Goal: Task Accomplishment & Management: Complete application form

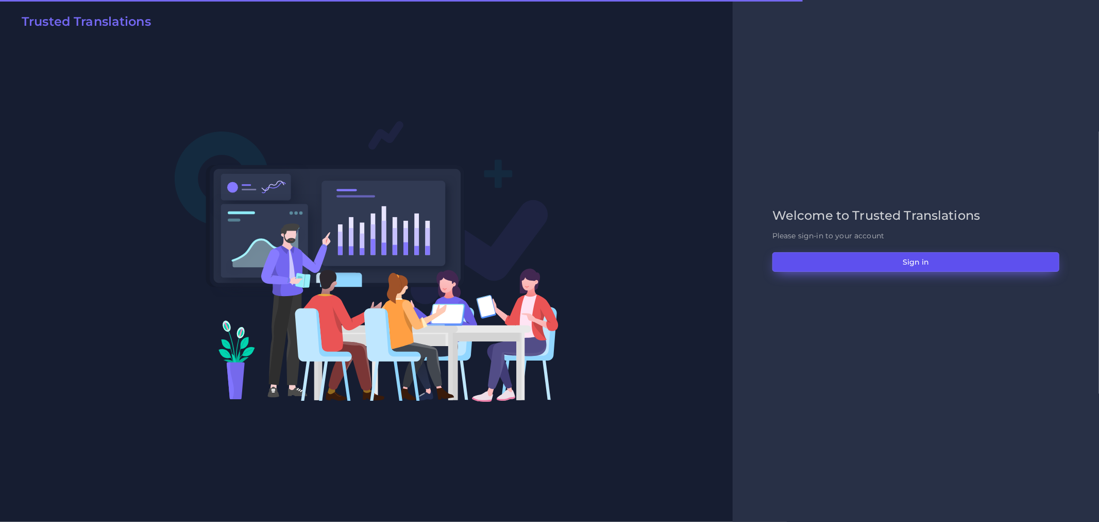
click at [864, 258] on button "Sign in" at bounding box center [916, 262] width 287 height 20
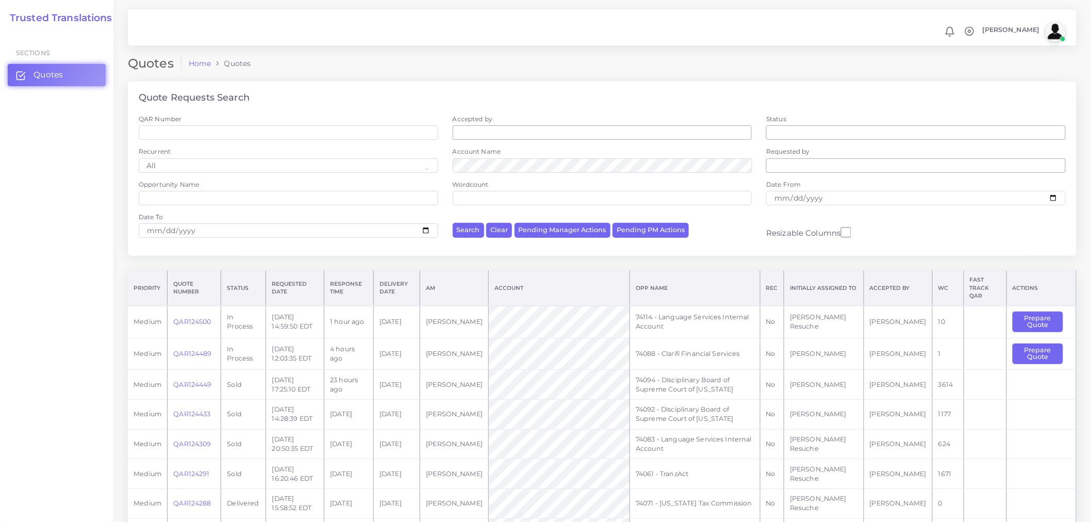
click at [1010, 214] on div "Resizable Columns" at bounding box center [916, 228] width 314 height 32
click at [1053, 344] on button "Prepare Quote" at bounding box center [1037, 353] width 51 height 21
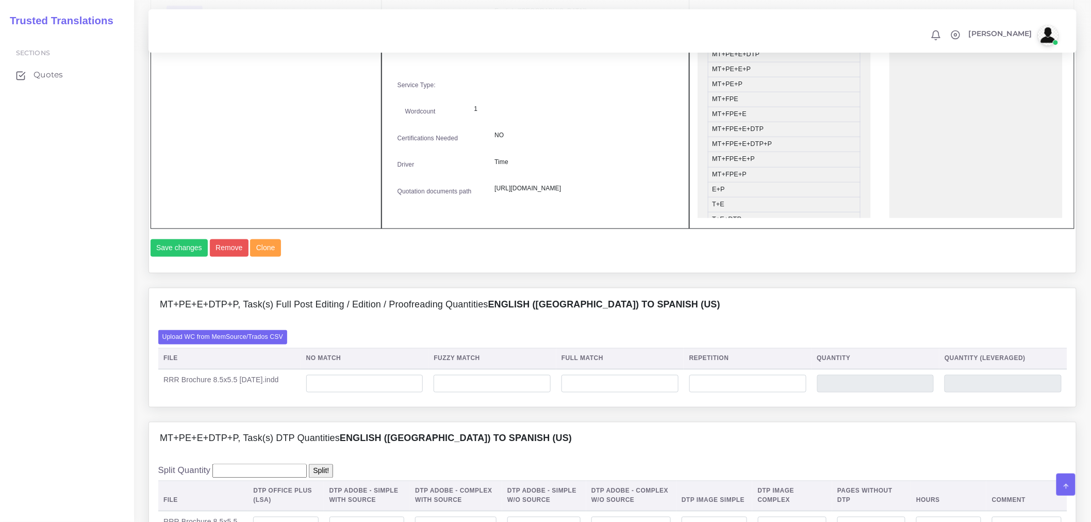
scroll to position [515, 0]
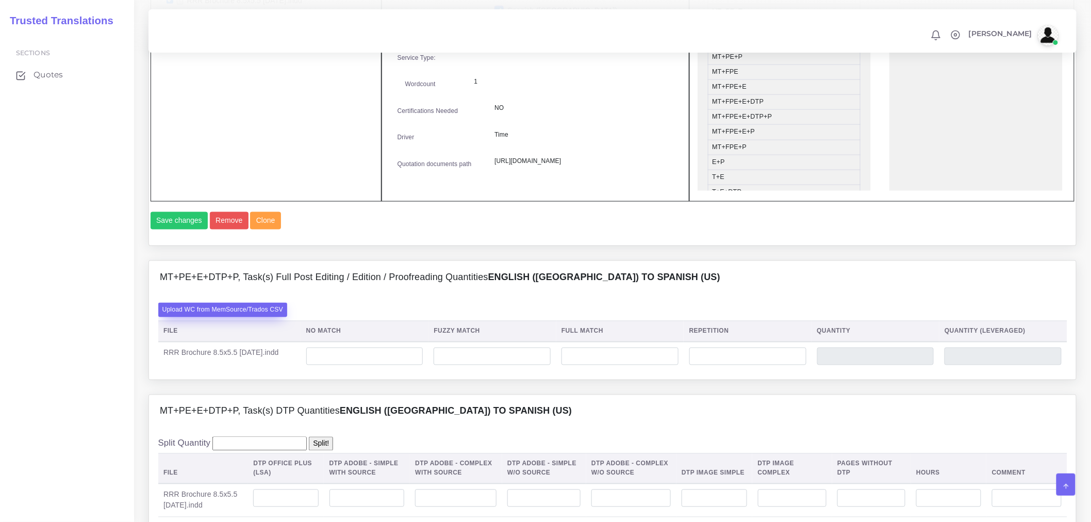
click at [229, 316] on label "Upload WC from MemSource/Trados CSV" at bounding box center [222, 310] width 129 height 14
click at [0, 0] on input "Upload WC from MemSource/Trados CSV" at bounding box center [0, 0] width 0 height 0
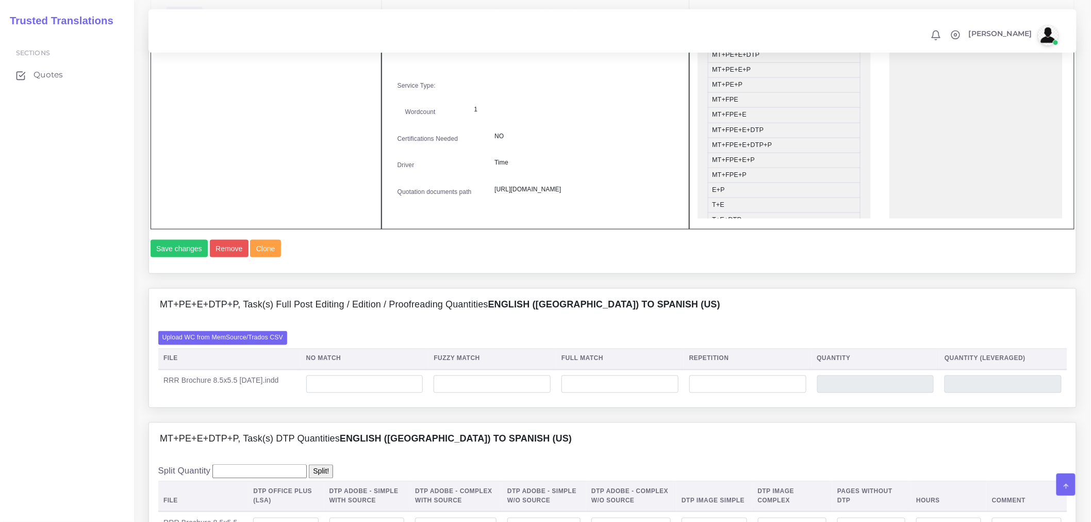
scroll to position [630, 0]
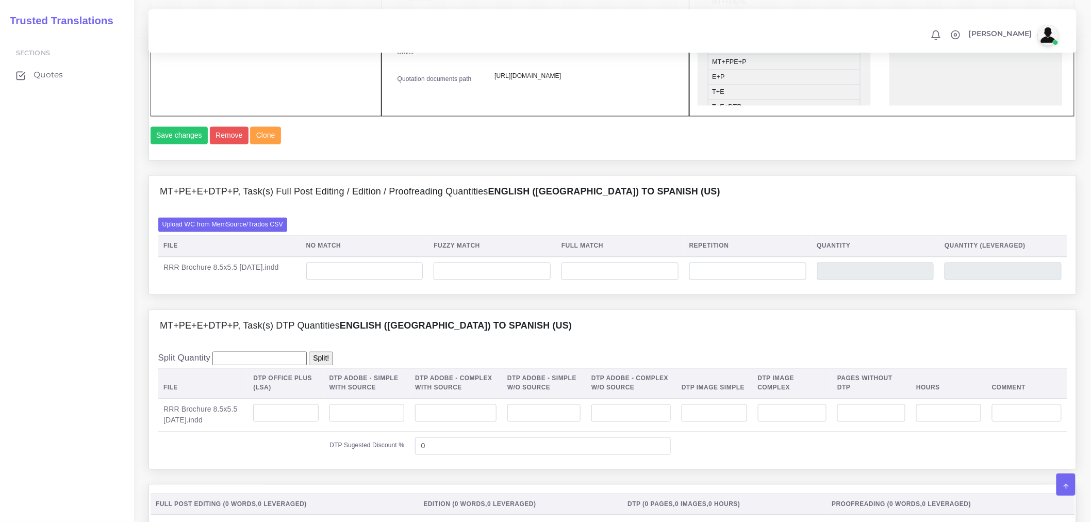
click at [374, 263] on div "Upload WC from MemSource/Trados CSV File No Match Fuzzy Match Full Match Repeti…" at bounding box center [612, 251] width 909 height 68
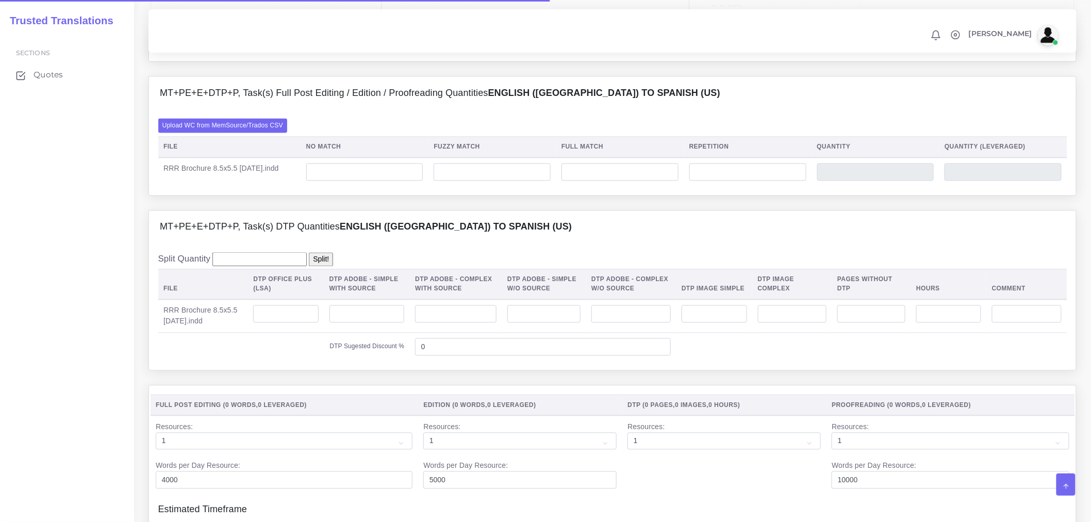
scroll to position [712, 0]
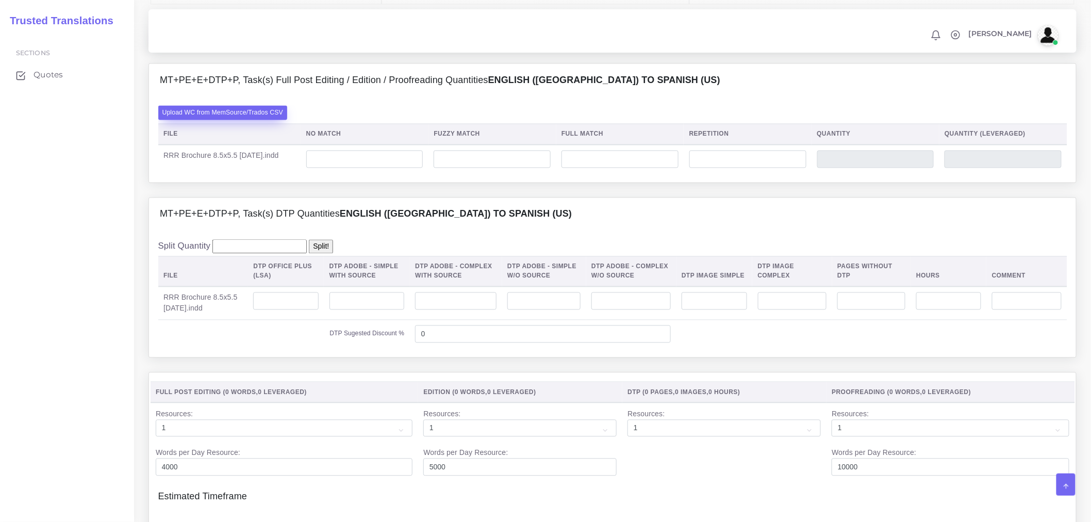
click at [268, 120] on label "Upload WC from MemSource/Trados CSV" at bounding box center [222, 113] width 129 height 14
click at [0, 0] on input "Upload WC from MemSource/Trados CSV" at bounding box center [0, 0] width 0 height 0
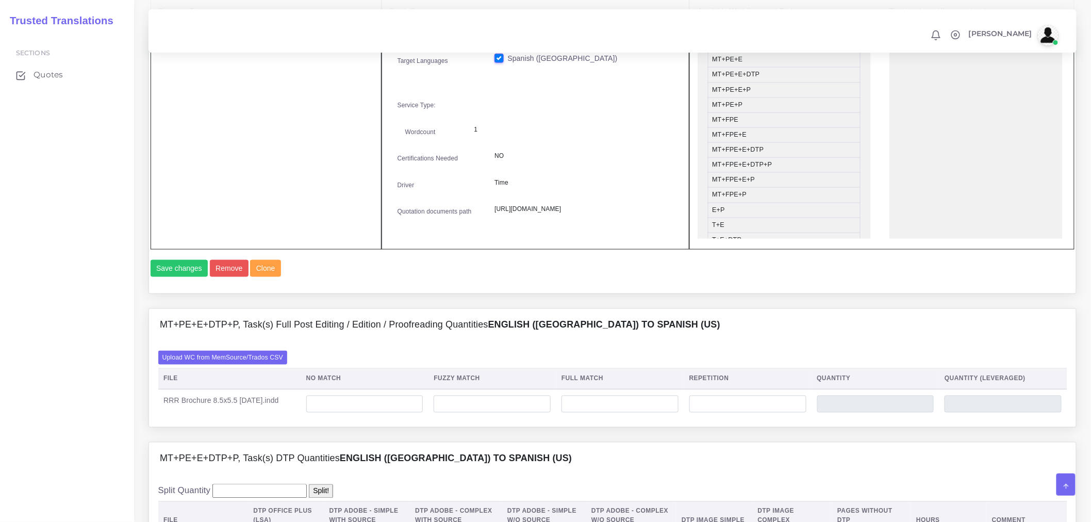
scroll to position [343, 0]
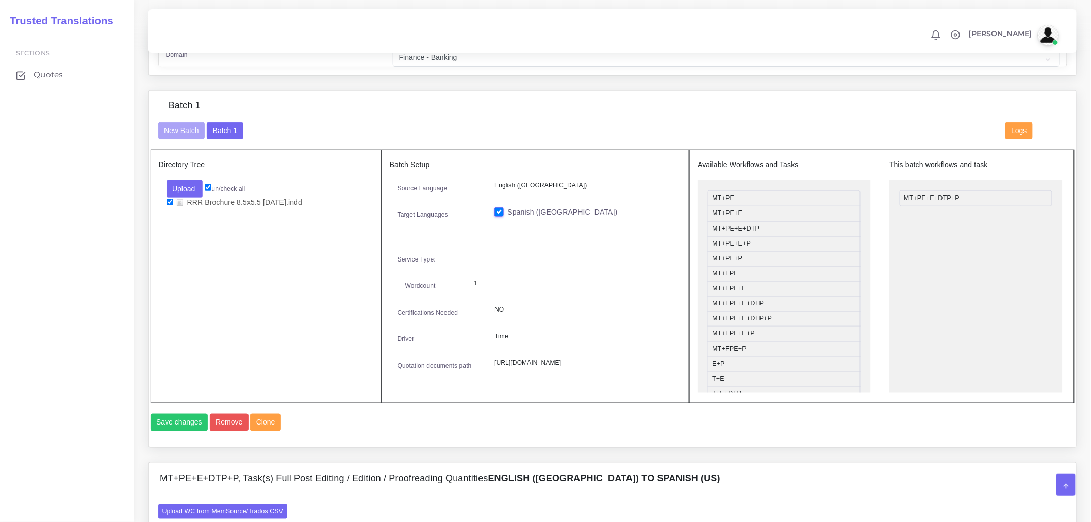
click at [169, 205] on input "checkbox" at bounding box center [169, 201] width 7 height 7
click at [187, 208] on link "RRR Brochure 8.5x5.5 July29.indd" at bounding box center [240, 202] width 134 height 11
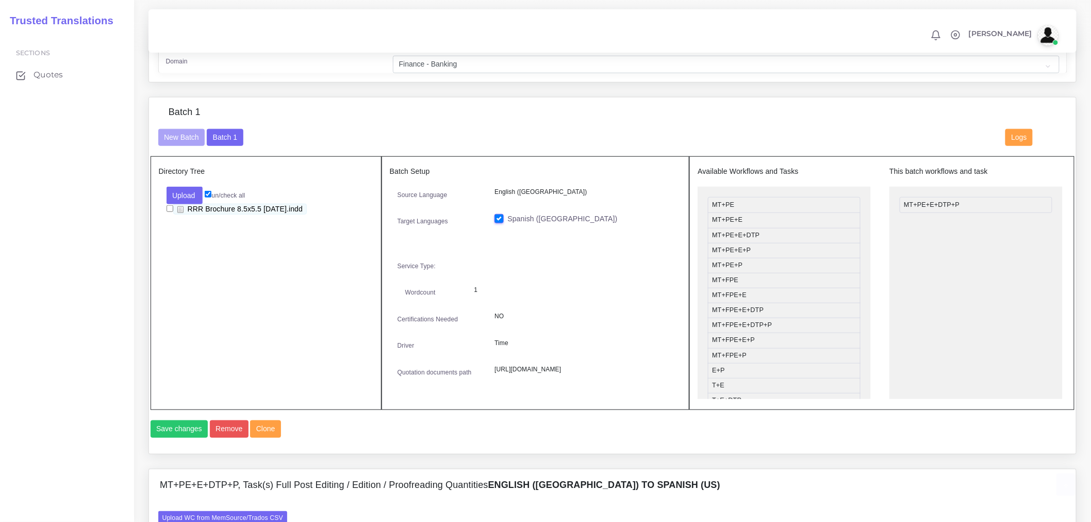
scroll to position [400, 0]
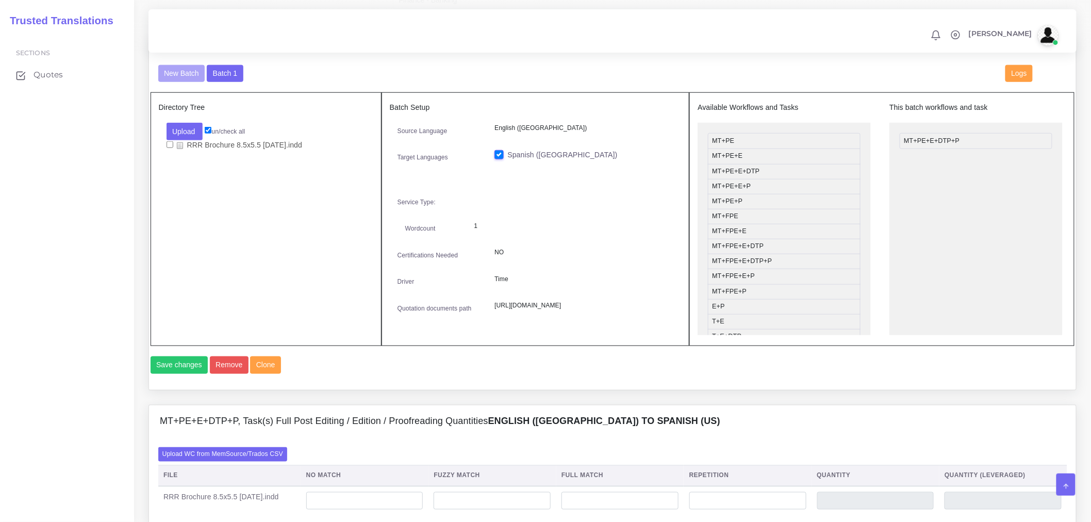
click at [170, 148] on input "checkbox" at bounding box center [169, 144] width 7 height 7
checkbox input "true"
drag, startPoint x: 222, startPoint y: 156, endPoint x: 198, endPoint y: 200, distance: 50.1
click at [198, 200] on div "Directory Tree Upload Folder Files un/check all" at bounding box center [265, 219] width 231 height 254
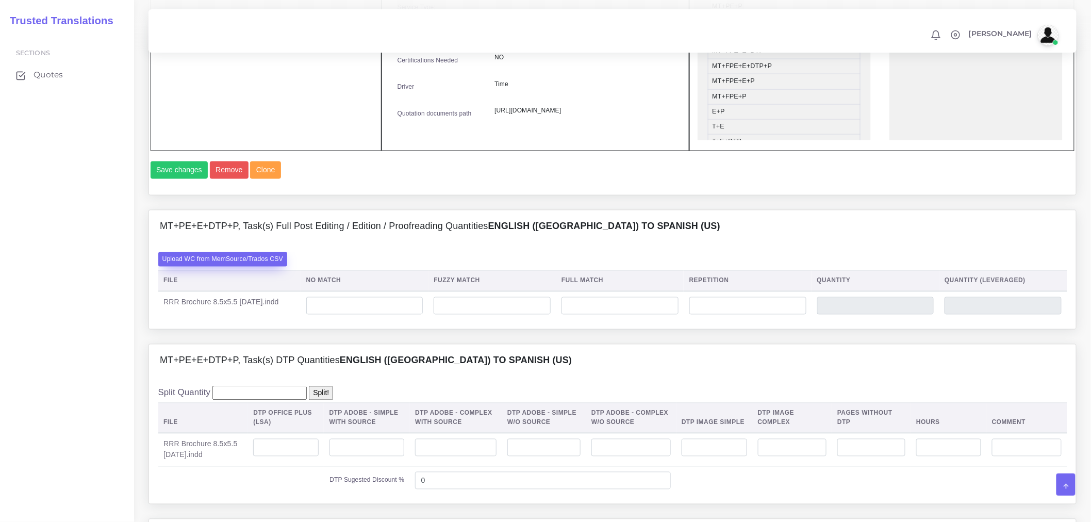
scroll to position [744, 0]
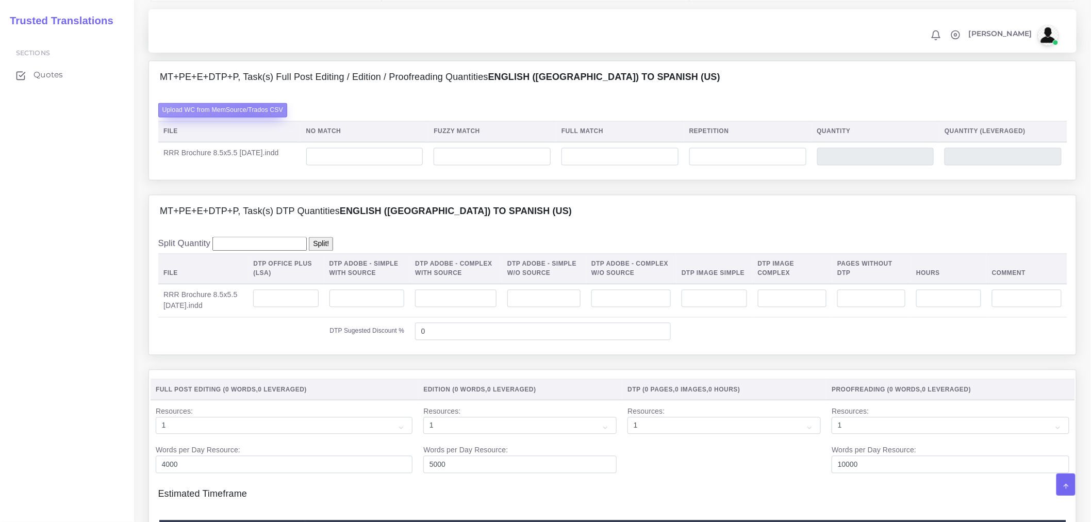
click at [248, 117] on label "Upload WC from MemSource/Trados CSV" at bounding box center [222, 110] width 129 height 14
click at [0, 0] on input "Upload WC from MemSource/Trados CSV" at bounding box center [0, 0] width 0 height 0
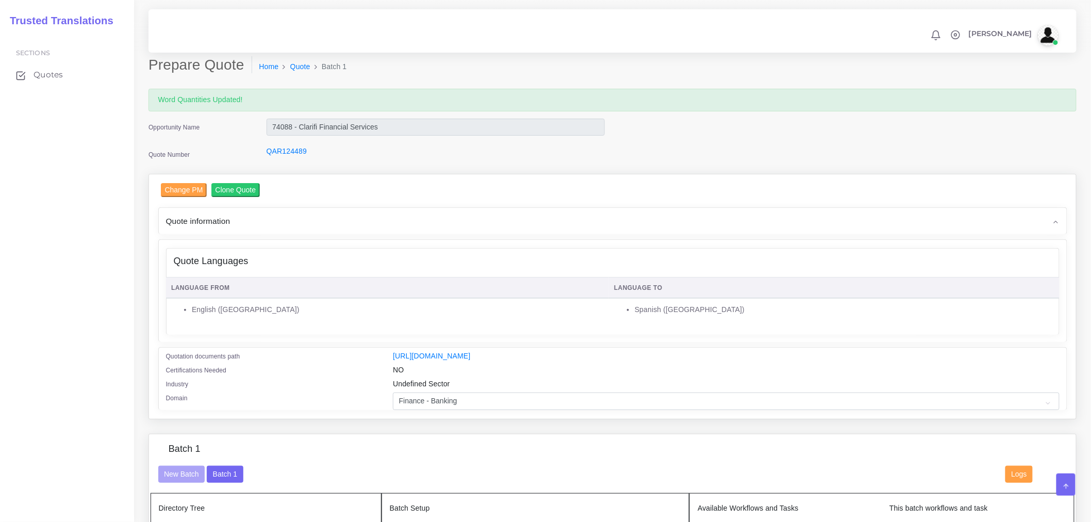
click at [347, 219] on div "Quote information" at bounding box center [613, 221] width 908 height 26
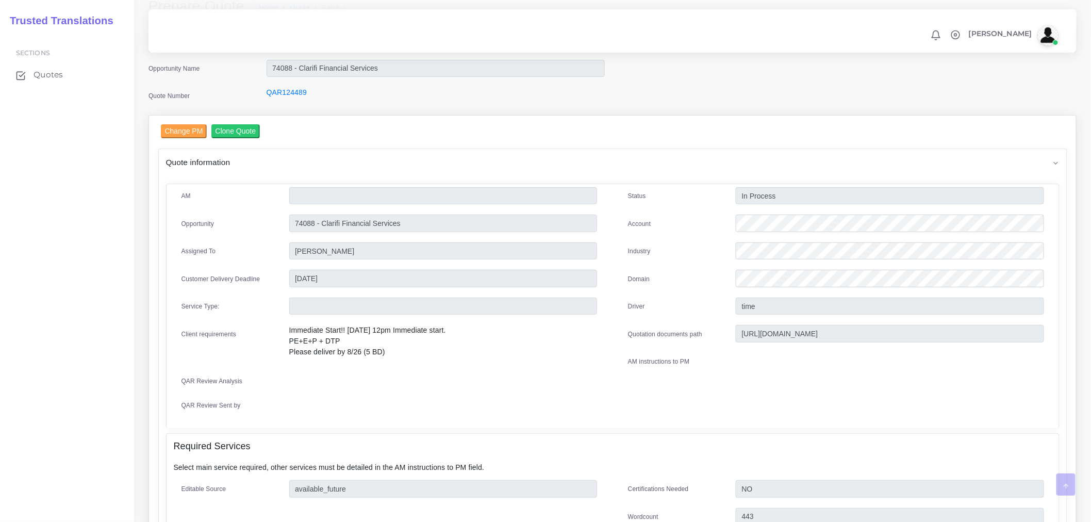
scroll to position [57, 0]
click at [234, 156] on div "Quote information" at bounding box center [613, 163] width 908 height 26
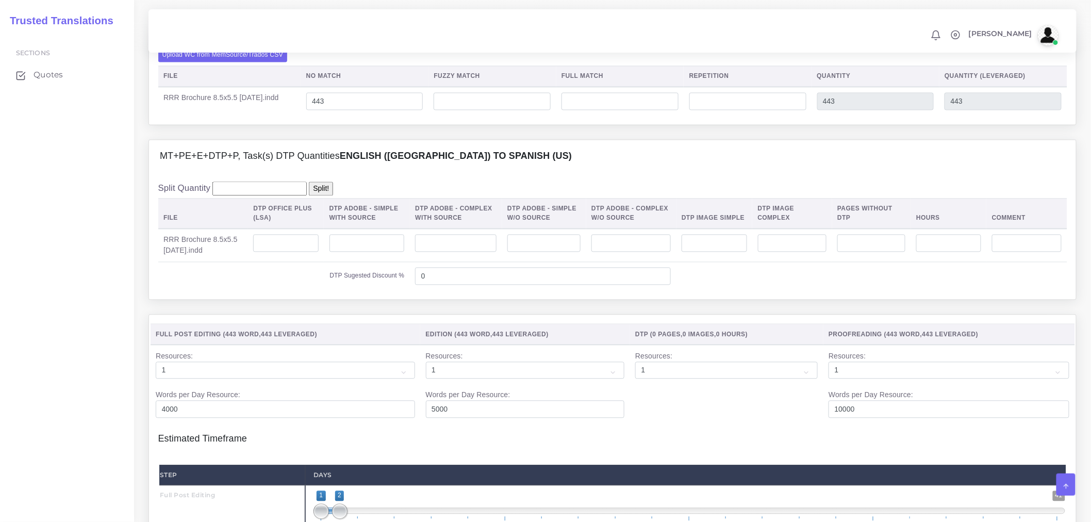
scroll to position [801, 0]
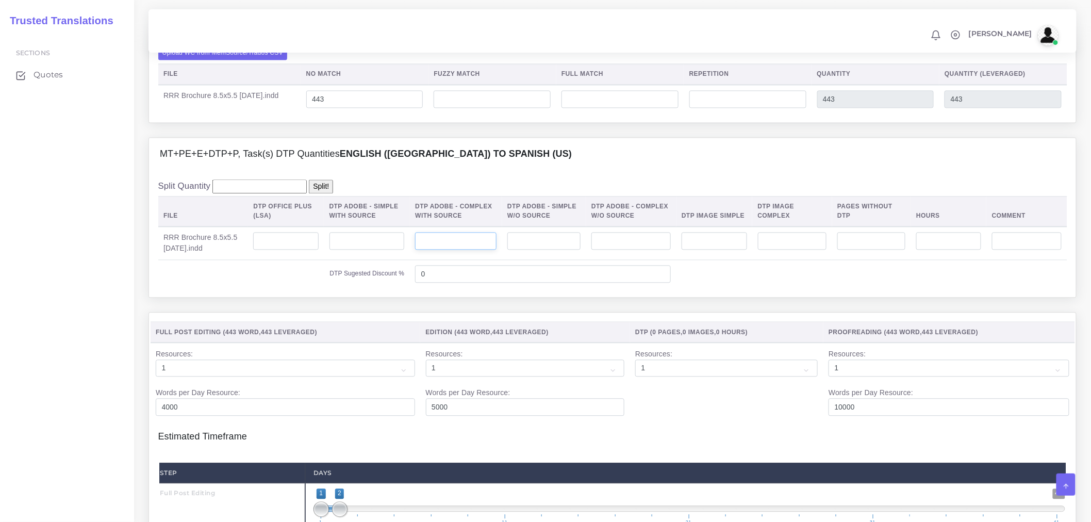
click at [477, 250] on input "number" at bounding box center [455, 241] width 81 height 18
type input "2"
click at [489, 288] on td "0" at bounding box center [543, 274] width 266 height 28
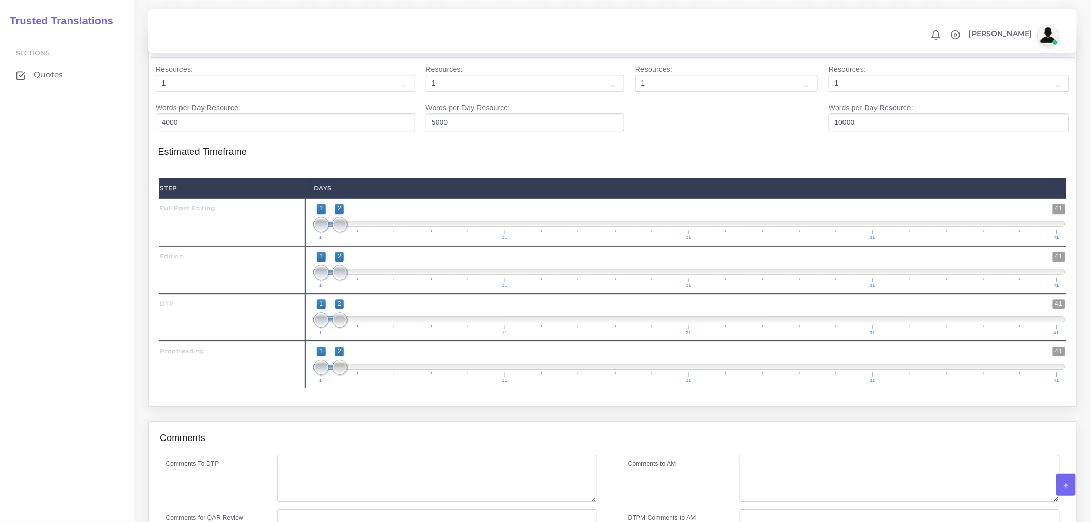
scroll to position [1088, 0]
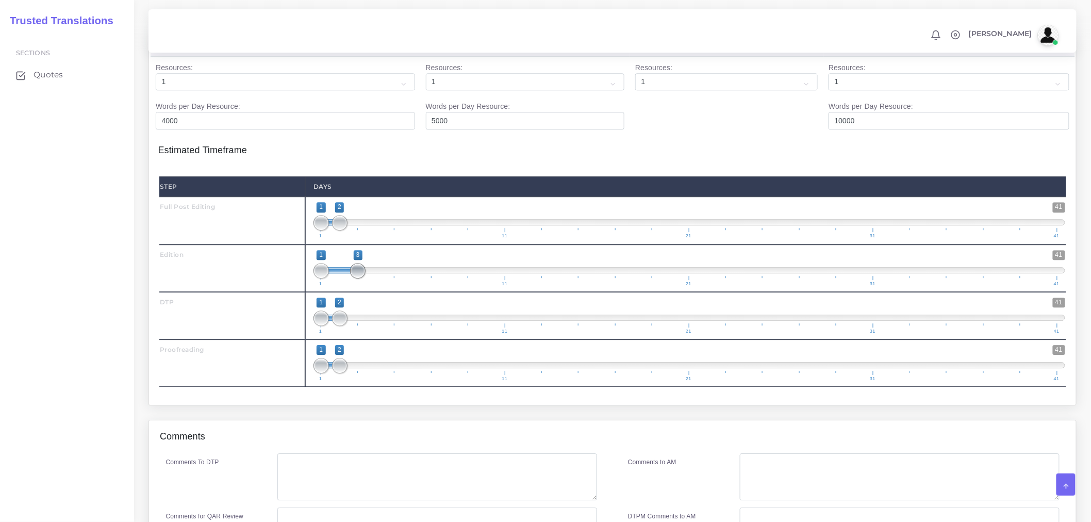
drag, startPoint x: 341, startPoint y: 297, endPoint x: 356, endPoint y: 297, distance: 15.0
click at [356, 278] on span at bounding box center [357, 270] width 15 height 15
type input "2;3"
drag, startPoint x: 323, startPoint y: 299, endPoint x: 340, endPoint y: 303, distance: 18.0
click at [340, 278] on span at bounding box center [339, 270] width 15 height 15
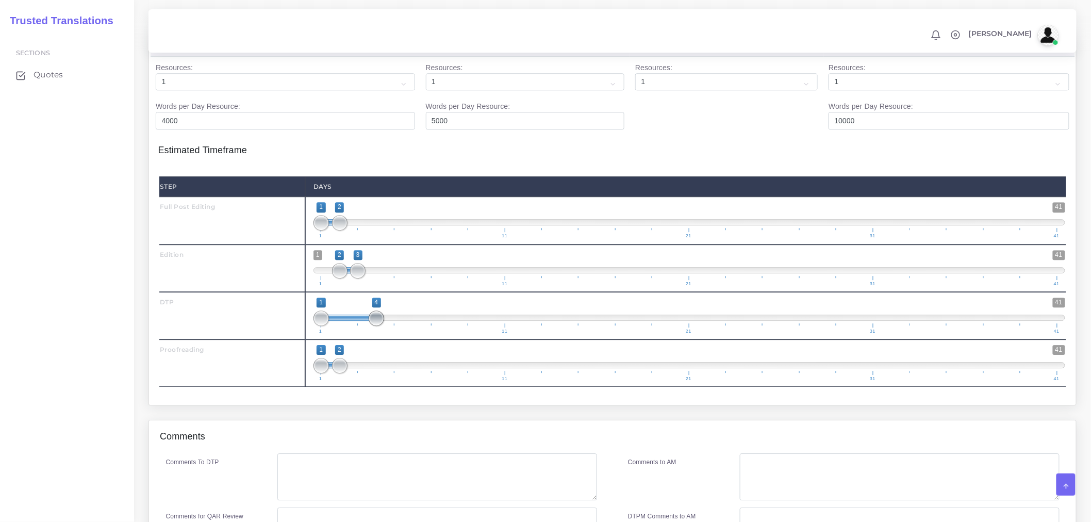
click at [373, 326] on span at bounding box center [375, 317] width 15 height 15
type input "3;4"
drag, startPoint x: 317, startPoint y: 349, endPoint x: 351, endPoint y: 348, distance: 34.6
click at [354, 326] on span at bounding box center [357, 317] width 15 height 15
drag, startPoint x: 340, startPoint y: 394, endPoint x: 398, endPoint y: 390, distance: 57.9
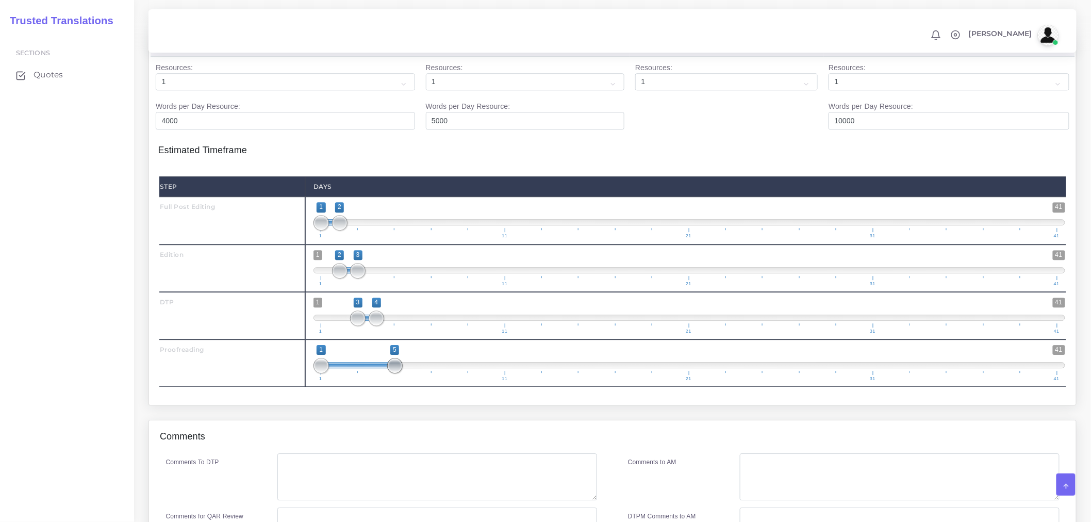
click at [398, 373] on span at bounding box center [394, 365] width 15 height 15
type input "4;5"
drag, startPoint x: 326, startPoint y: 396, endPoint x: 390, endPoint y: 389, distance: 64.3
click at [390, 381] on span "1 41 4 5 4 — 5 1 11 21 31 41" at bounding box center [688, 363] width 751 height 36
click at [377, 420] on div "Resources Full Post Editing ( 443 Word , 443 Leveraged ) ," at bounding box center [612, 223] width 943 height 394
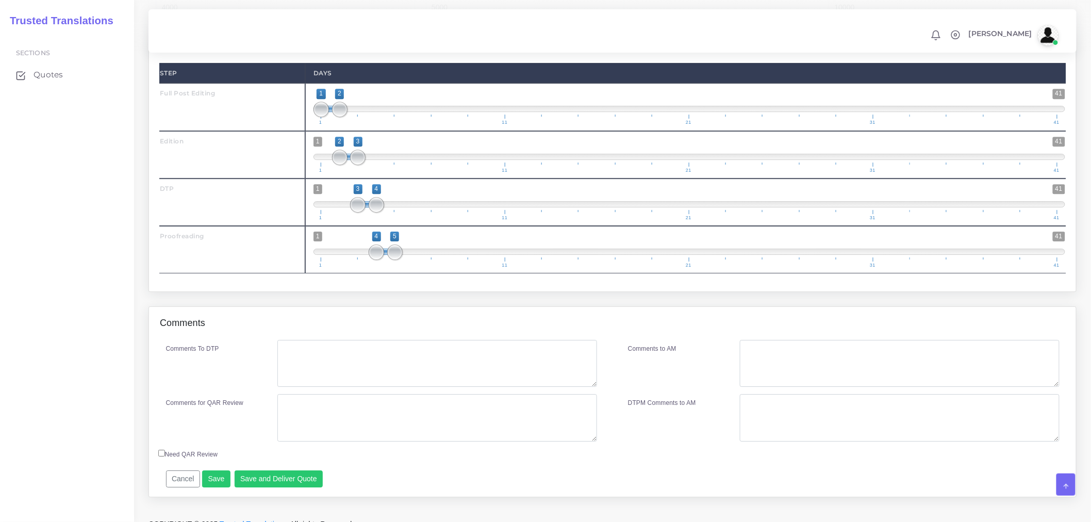
scroll to position [1202, 0]
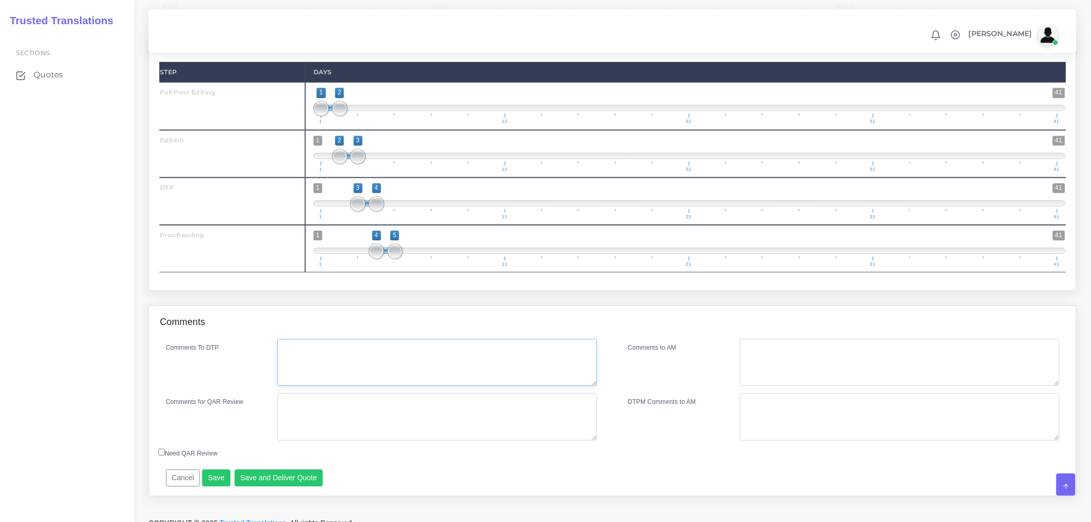
click at [362, 386] on textarea "Comments To DTP" at bounding box center [437, 362] width 320 height 47
type textarea "DTP in InDesign."
click at [362, 440] on textarea "Comments for QAR Review" at bounding box center [437, 416] width 320 height 47
drag, startPoint x: 365, startPoint y: 440, endPoint x: 281, endPoint y: 435, distance: 83.6
click at [281, 435] on textarea "Full PE + ED + FTP + PRF" at bounding box center [437, 416] width 320 height 47
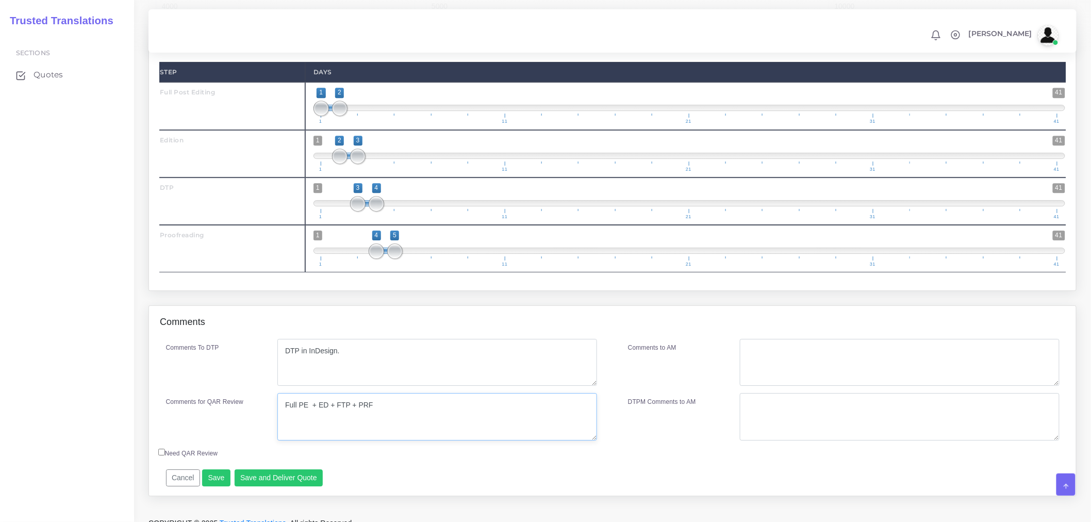
type textarea "Full PE + ED + FTP + PRF"
click at [797, 386] on textarea "Comments to AM" at bounding box center [900, 362] width 320 height 47
paste textarea "Full PE + ED + FTP + PRF"
type textarea "Full PE + ED + FTP + PRF"
click at [278, 487] on button "Save and Deliver Quote" at bounding box center [278, 478] width 89 height 18
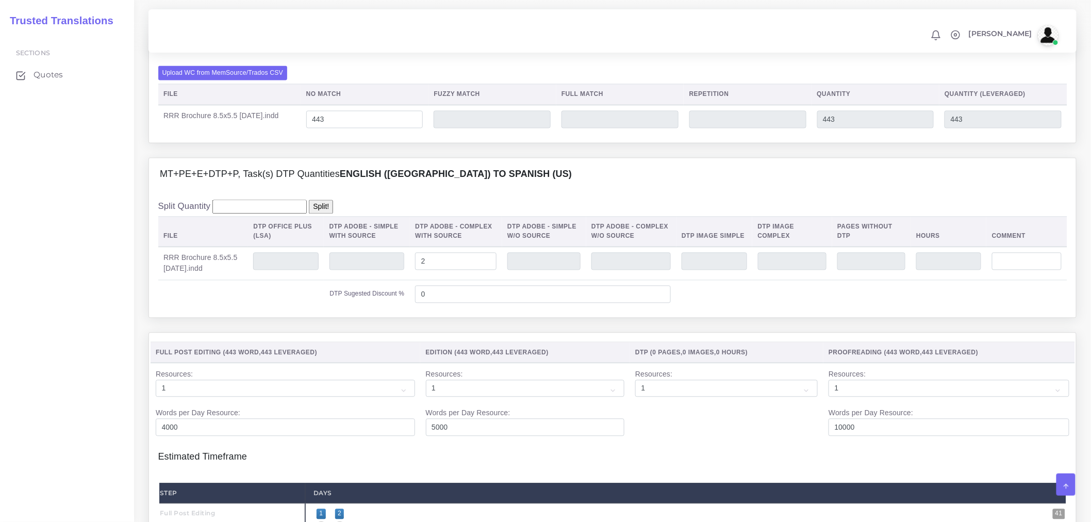
scroll to position [801, 0]
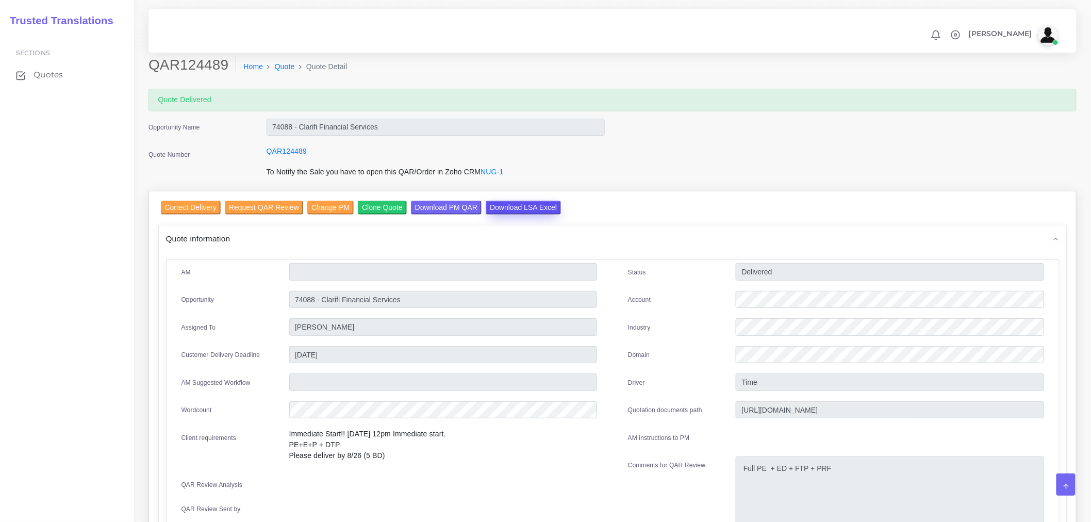
click at [519, 202] on input "Download LSA Excel" at bounding box center [522, 207] width 75 height 14
click at [277, 65] on link "Quote" at bounding box center [285, 66] width 20 height 11
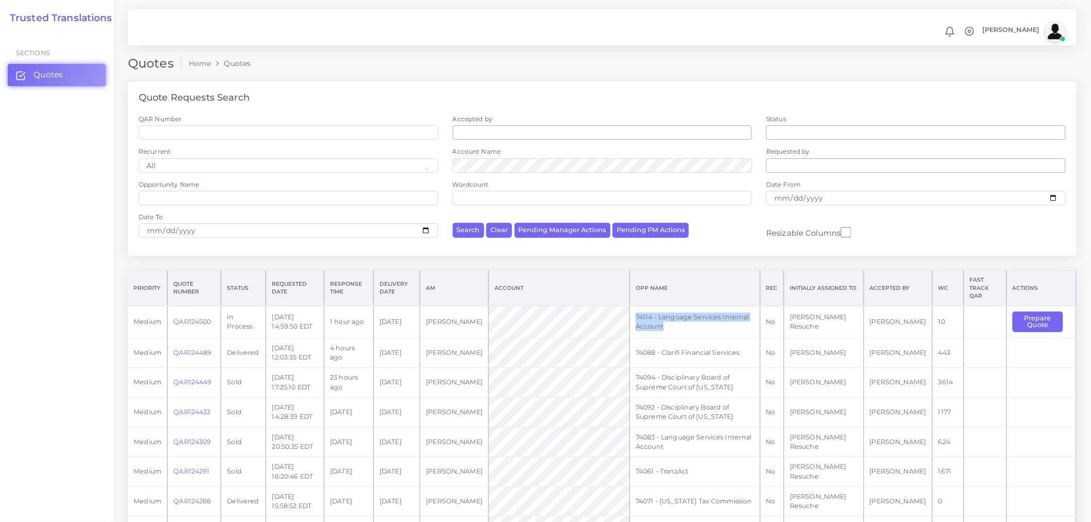
drag, startPoint x: 688, startPoint y: 321, endPoint x: 642, endPoint y: 309, distance: 47.4
click at [642, 309] on td "74114 - Language Services Internal Account" at bounding box center [695, 322] width 130 height 32
copy td "74114 - Language Services Internal Account"
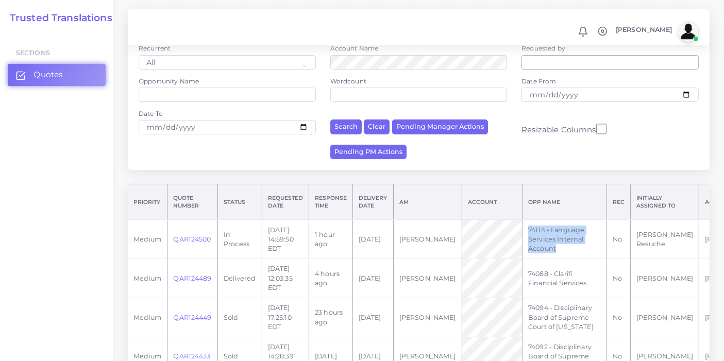
scroll to position [172, 0]
